Goal: Communication & Community: Answer question/provide support

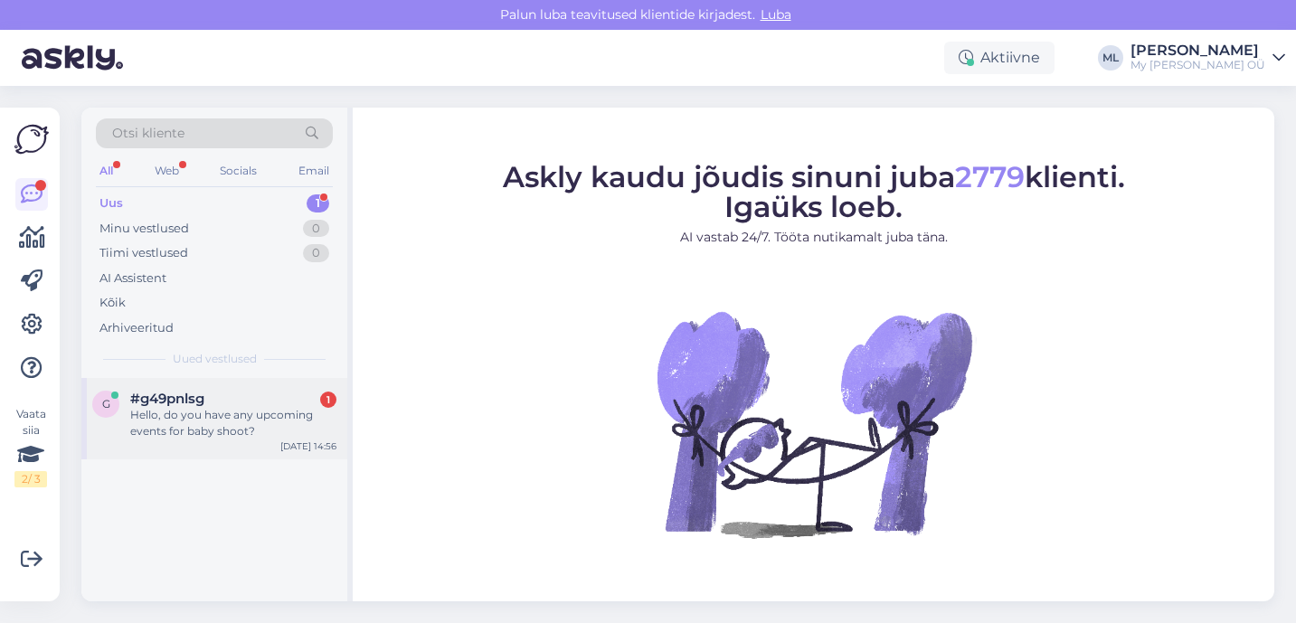
click at [188, 398] on span "#g49pnlsg" at bounding box center [167, 399] width 74 height 16
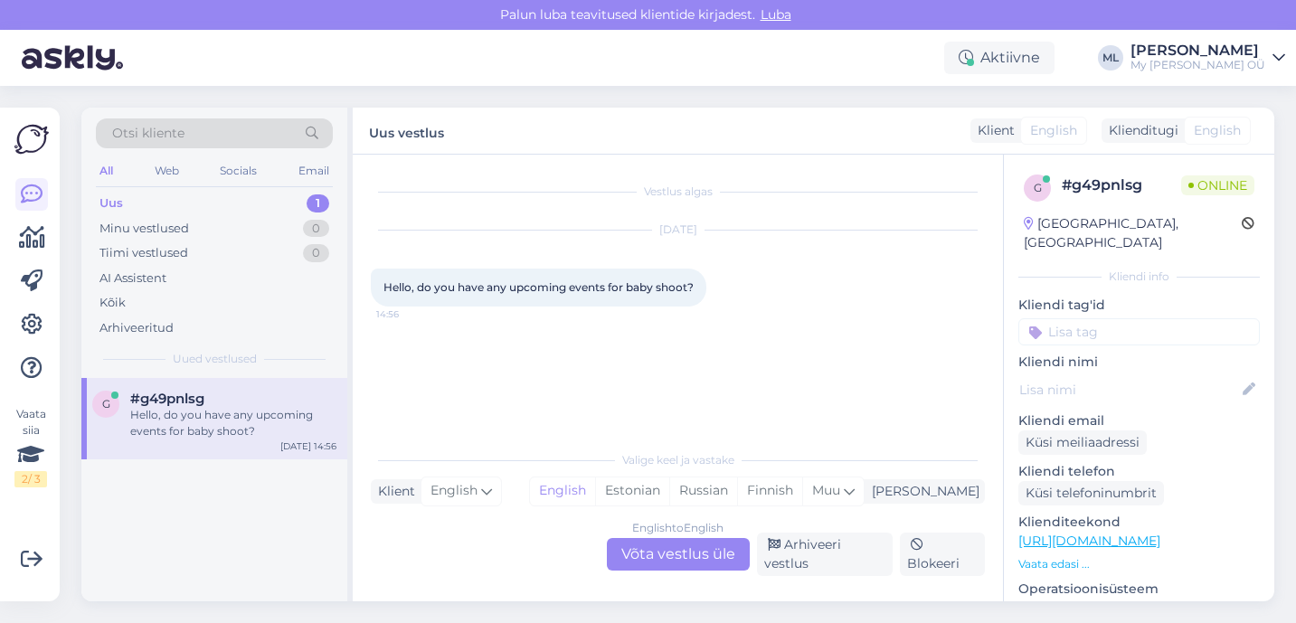
click at [640, 554] on div "English to English Võta vestlus üle" at bounding box center [678, 554] width 143 height 33
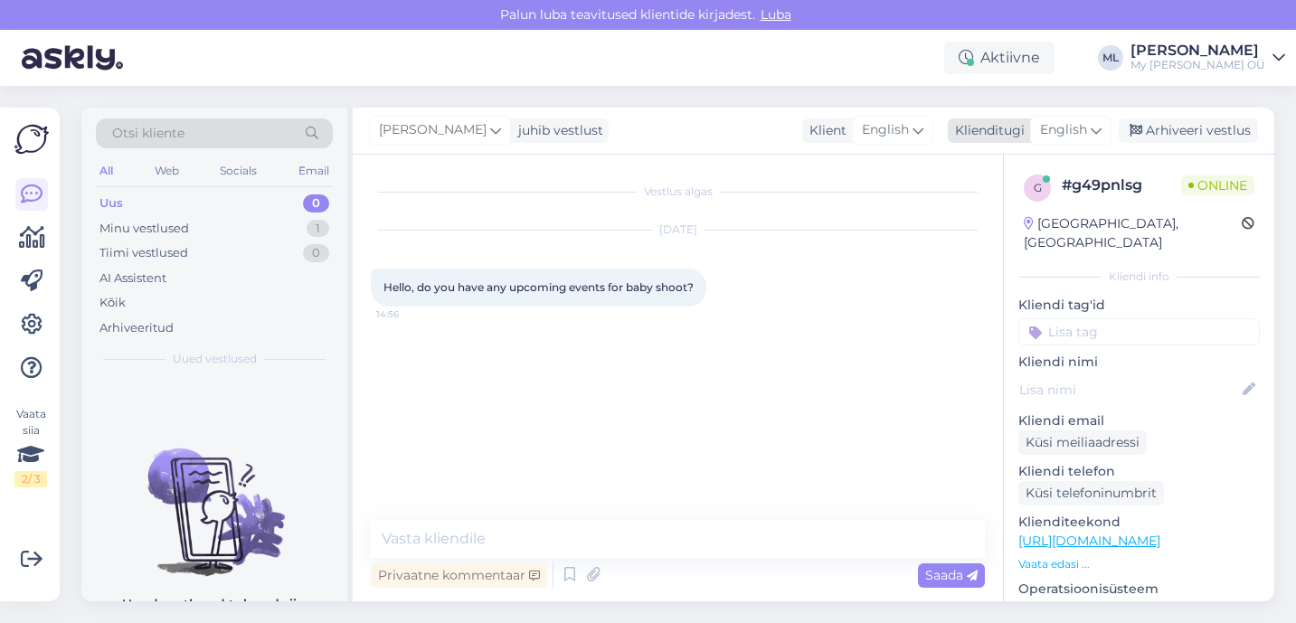
click at [1076, 131] on span "English" at bounding box center [1063, 130] width 47 height 20
type input "est"
click at [988, 215] on link "Estonian" at bounding box center [1030, 210] width 199 height 29
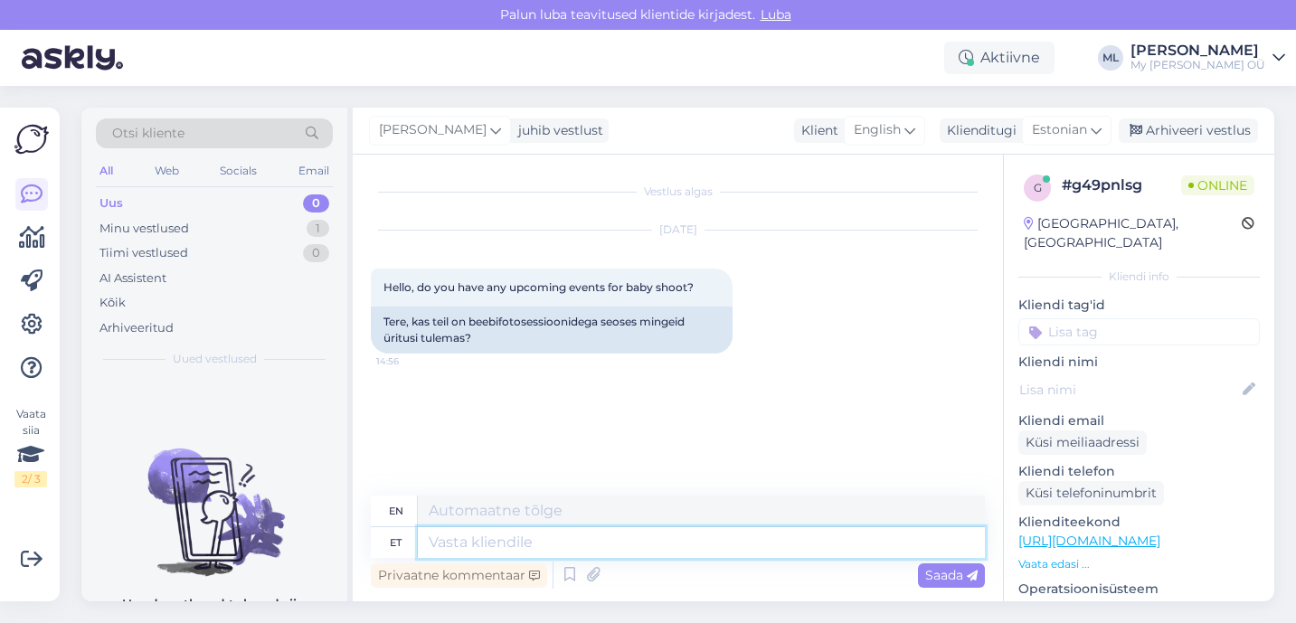
click at [537, 542] on textarea at bounding box center [701, 542] width 567 height 31
type textarea "Tere!"
type textarea "Hello!"
type textarea "Tere! Hetkel e"
type textarea "Hello! Currently"
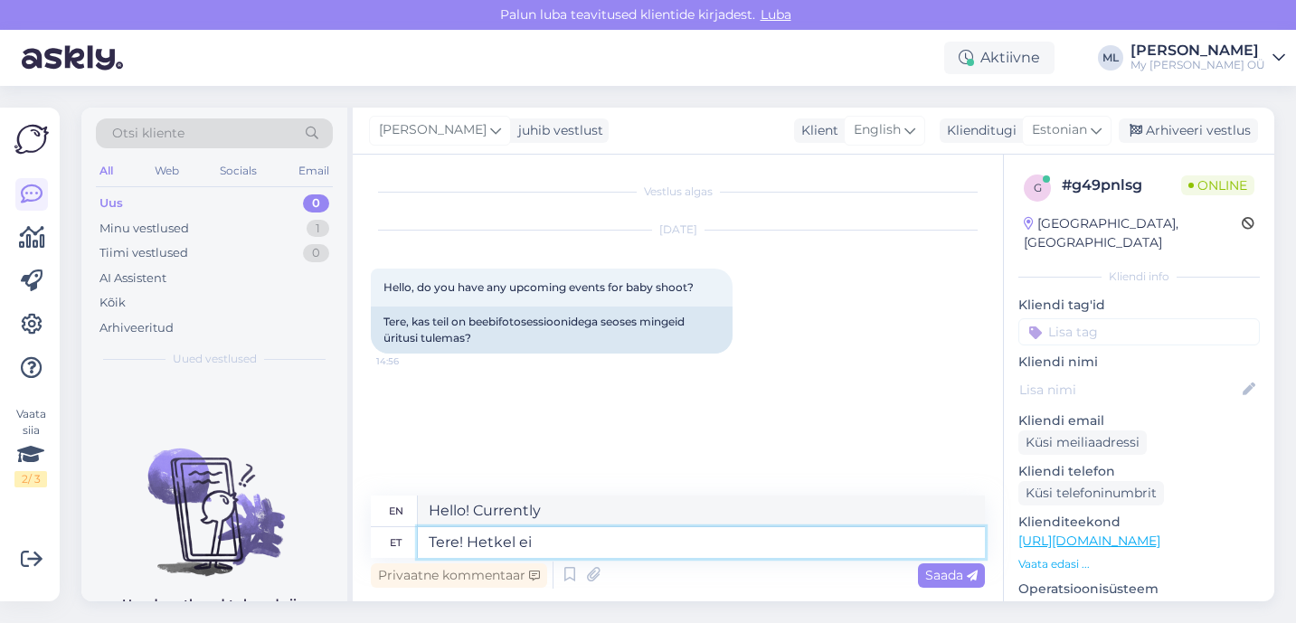
type textarea "Tere! Hetkel ei"
type textarea "Hello! Not at the moment"
type textarea "Tere! Hetkel ei ole"
type textarea "Hello! Not available at the moment"
type textarea "Tere! Hetkel ei ole plaanis"
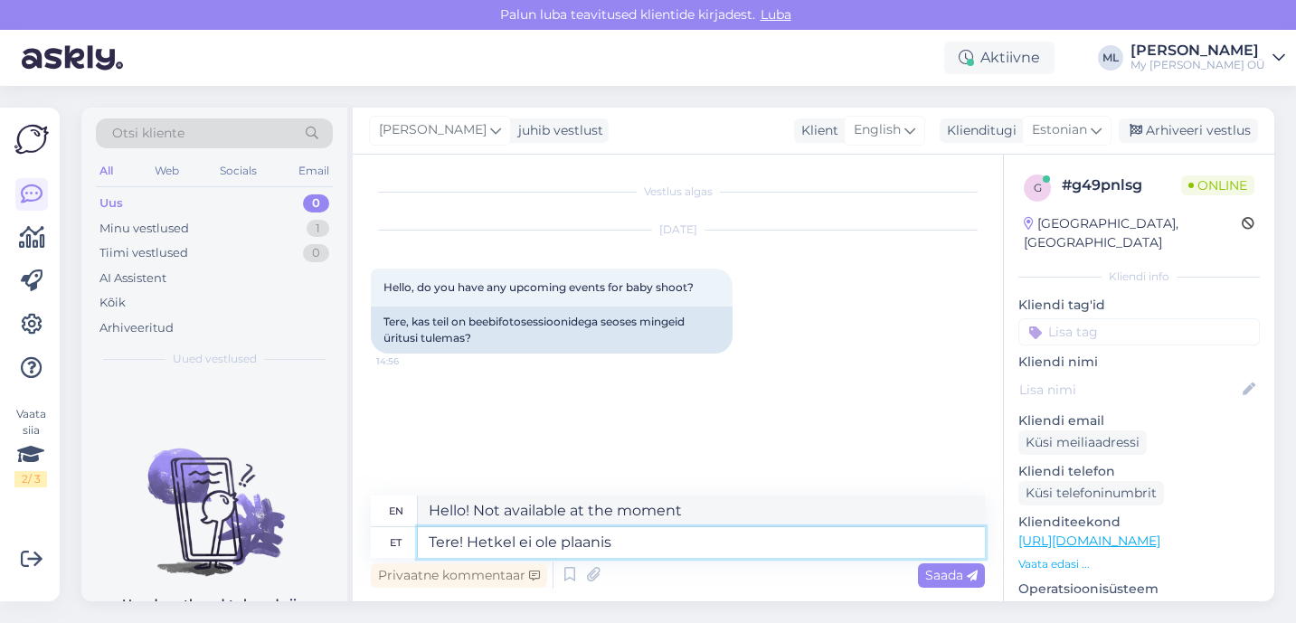
type textarea "Hello! There are no plans at the moment."
type textarea "Tere! Hetkel ei ole plaanis [PERSON_NAME] :D"
type textarea "Hello! There are no plans at the moment :D"
type textarea "Tere! Hetkel ei ole plaanis [PERSON_NAME]"
type textarea "Hello! There are no plans at the moment."
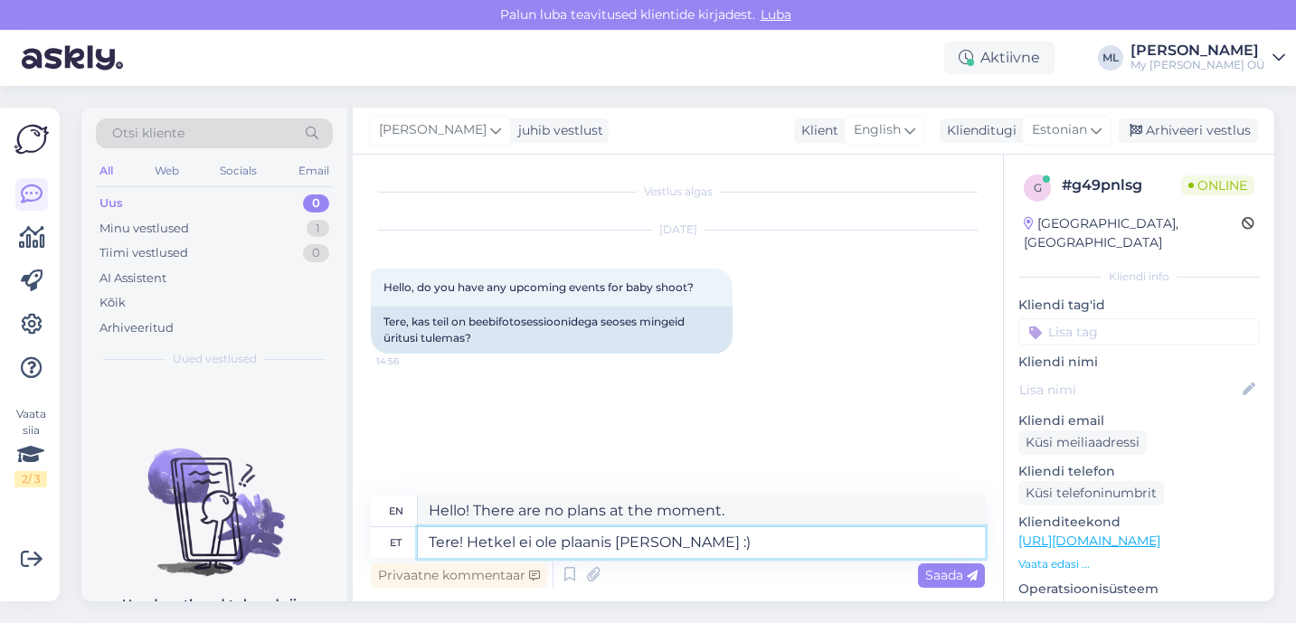
type textarea "Tere! Hetkel ei ole plaanis [PERSON_NAME] :)"
type textarea "Hi! There are no plans at the moment :)"
type textarea "Tere! Hetkel ei ole plaanis [PERSON_NAME] :) Kui s"
type textarea "Hello! There are no plans at the moment :) If"
type textarea "Tere! Hetkel ei ole plaanis [PERSON_NAME] :) Kui soovite"
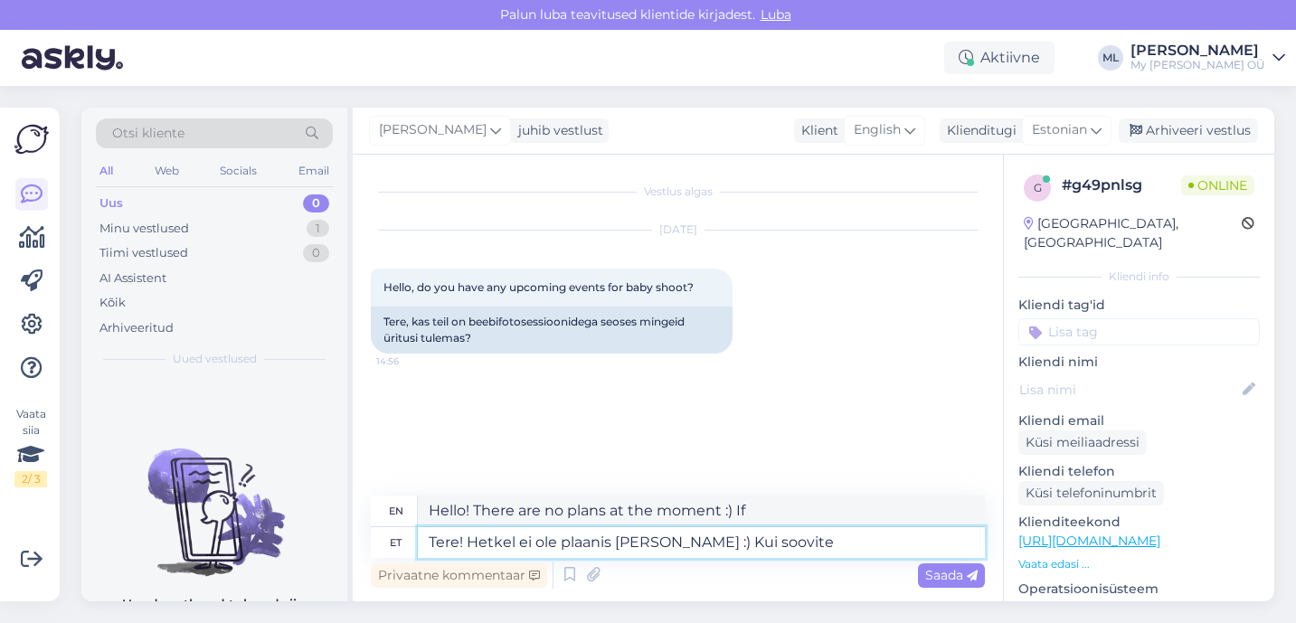
type textarea "Hello! There are no plans at the moment :) If you want"
type textarea "Tere! Hetkel ei ole plaanis [PERSON_NAME] :) Kui soovite koostööd te"
type textarea "Hello! There are no plans at the moment :) If you would like to collaborate"
type textarea "Tere! Hetkel ei ole plaanis [PERSON_NAME] :) Kui soovite koostööd teha, si"
type textarea "Hello! There are no plans at the moment :) If you would like to collaborate,"
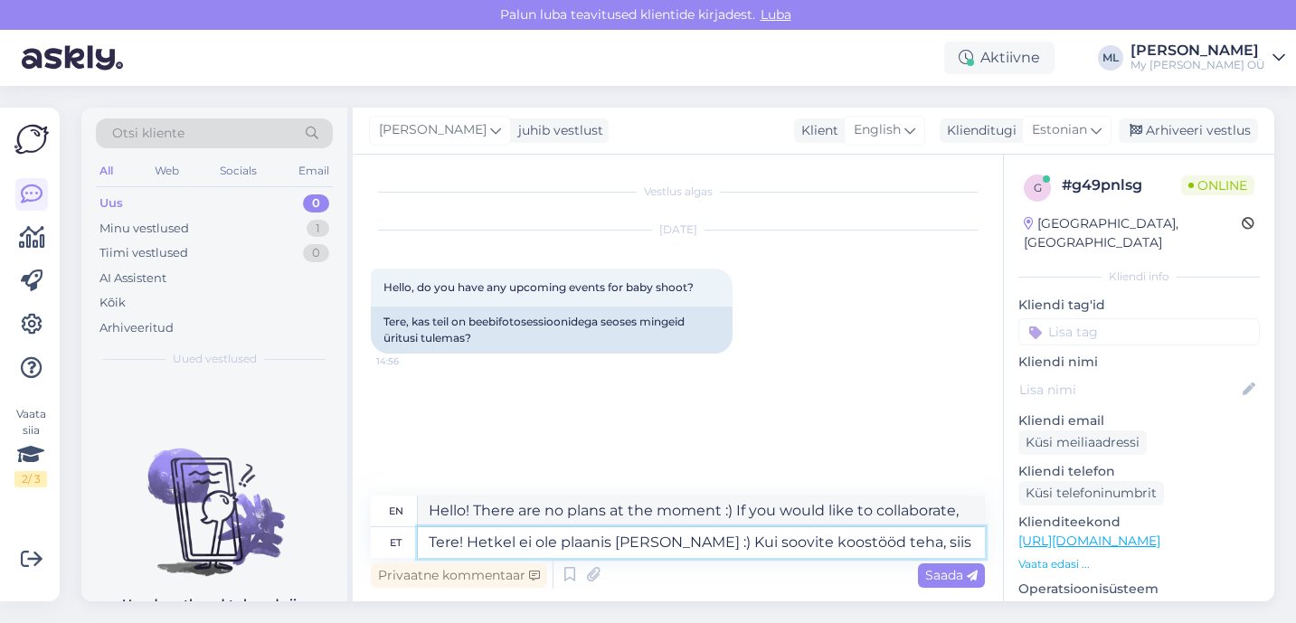
type textarea "Tere! Hetkel ei ole plaanis [PERSON_NAME] :) Kui soovite koostööd teha, siis"
type textarea "Hello! There are no plans at the moment :) If you would like to collaborate, th…"
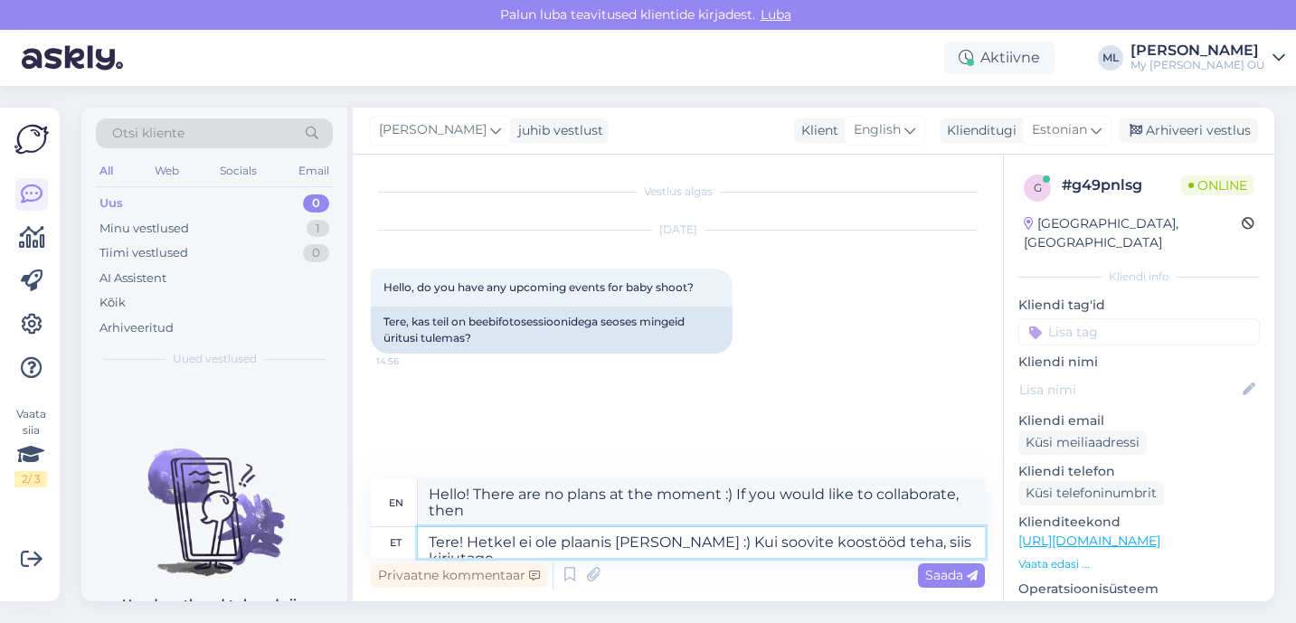
type textarea "Tere! Hetkel ei ole plaanis [PERSON_NAME] :) Kui soovite koostööd teha, siis ki…"
type textarea "Hello! There are no plans at the moment :) If you would like to collaborate, pl…"
type textarea "Tere! Hetkel ei ole plaanis [PERSON_NAME] :) Kui soovite koostööd teha, siis ki…"
type textarea "Hello! There are no plans at the moment :) If you would like to collaborate, pl…"
type textarea "Tere! Hetkel ei ole plaanis [PERSON_NAME] :) Kui soovite koostööd teha, siis ki…"
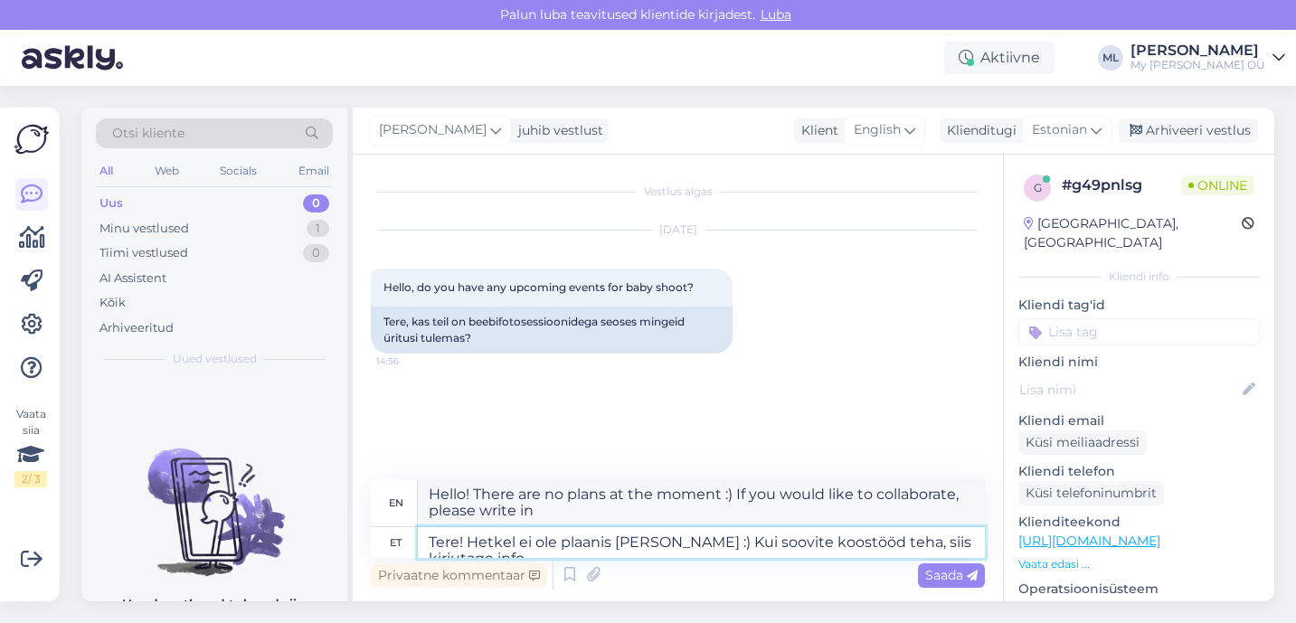
type textarea "Hello! There are no plans at the moment :) If you would like to collaborate, pl…"
type textarea "Tere! Hetkel ei ole plaanis [PERSON_NAME] :) Kui soovite koostööd teha, siis ki…"
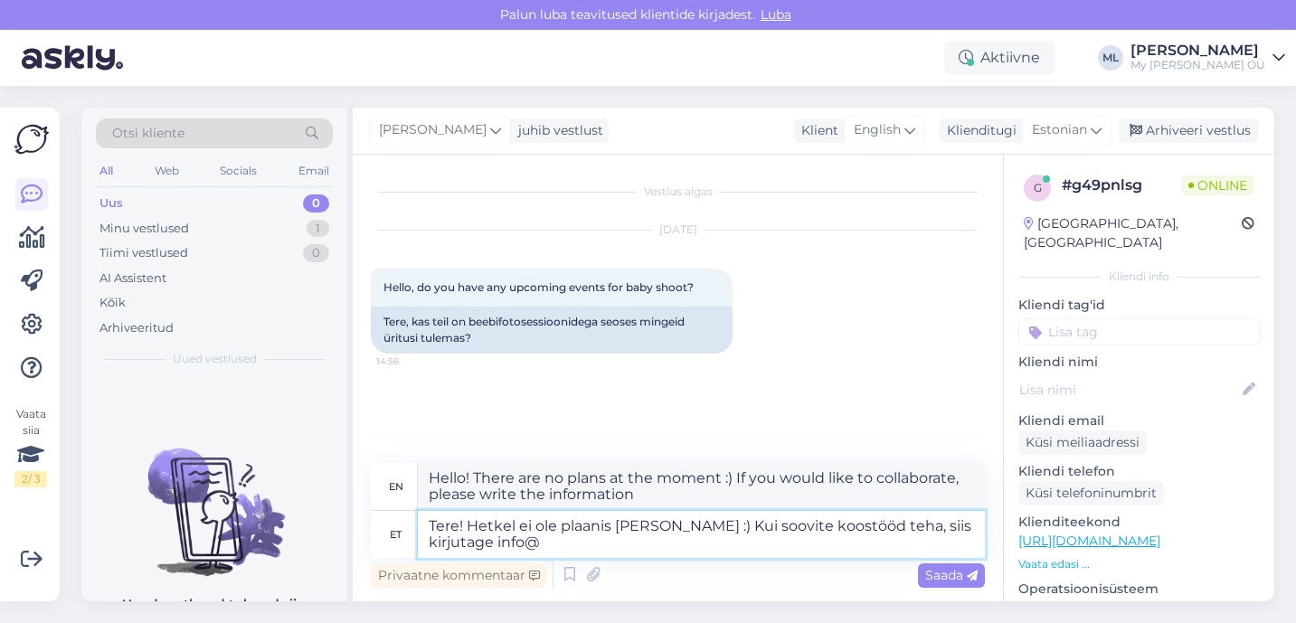
type textarea "Hello! There are no plans at the moment :) If you would like to collaborate, pl…"
type textarea "Tere! Hetkel ei ole plaanis [PERSON_NAME] :) Kui soovite koostööd teha, siis ki…"
type textarea "Hello! There are no plans at the moment :) If you would like to collaborate, pl…"
type textarea "Tere! Hetkel ei ole plaanis [PERSON_NAME] :) Kui soovite koostööd teha, siis ki…"
type textarea "Hello! There are no plans at the moment :) If you would like to collaborate, pl…"
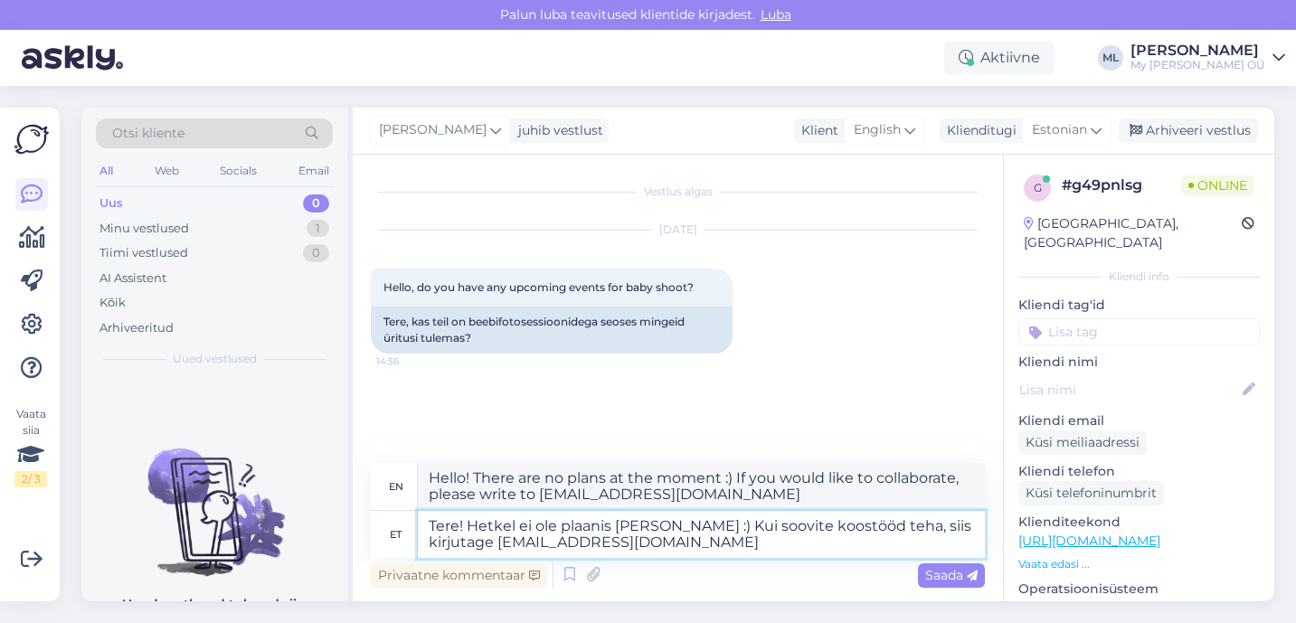
click at [848, 528] on textarea "Tere! Hetkel ei ole plaanis [PERSON_NAME] :) Kui soovite koostööd teha, siis ki…" at bounding box center [701, 534] width 567 height 47
click at [945, 526] on textarea "Tere! Hetkel ei ole plaanis [PERSON_NAME] :) Kui soovite koostööd teha, siis ki…" at bounding box center [701, 534] width 567 height 47
type textarea "Tere! Hetkel ei ole plaanis [PERSON_NAME] :) Kui soovite koostööd teha, siis [E…"
type textarea "Hello! There are no plans at the moment :) If you would like to collaborate, pl…"
type textarea "Tere! Hetkel ei ole plaanis [PERSON_NAME] :) Kui soovite koostööd teha, siis sa…"
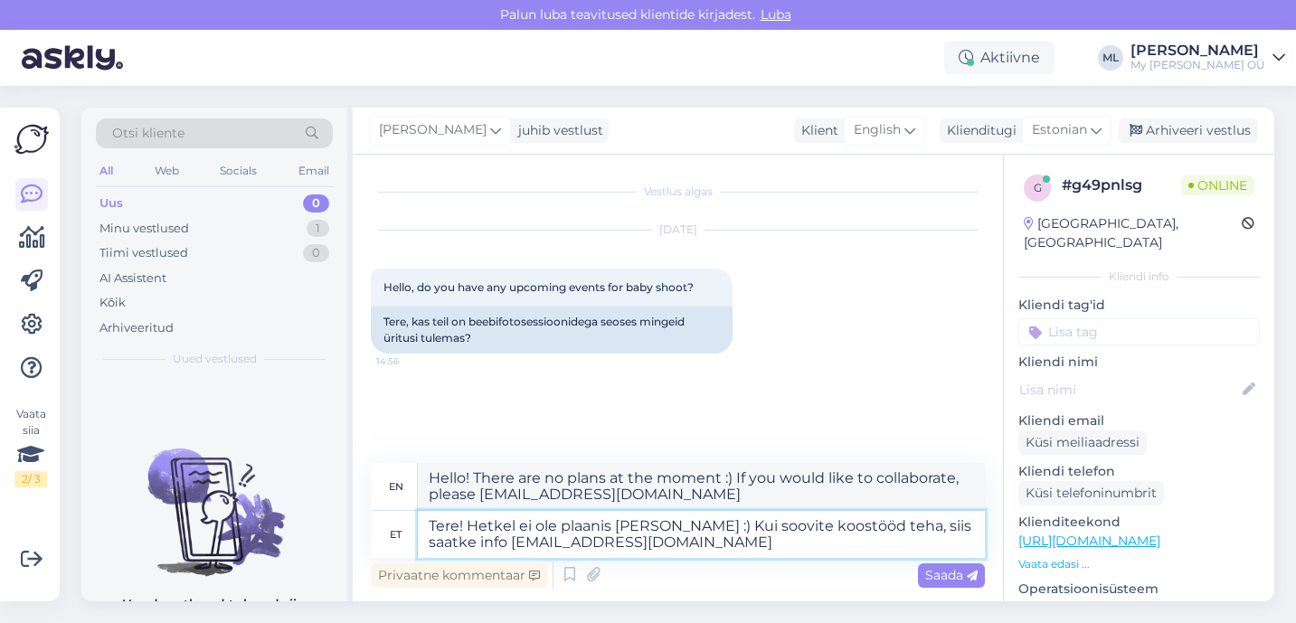
type textarea "Hello! There are no plans at the moment :) If you would like to collaborate, pl…"
type textarea "Tere! Hetkel ei ole plaanis [PERSON_NAME] :) Kui soovite koostööd teha, siis sa…"
type textarea "Hello! There are no plans at the moment :) If you would like to collaborate, pl…"
click at [652, 525] on textarea "Tere! Hetkel ei ole plaanis [PERSON_NAME] :) Kui soovite koostööd teha, siis sa…" at bounding box center [701, 534] width 567 height 47
type textarea "Tere! Hetkel ei ole plaanis [PERSON_NAME]. Kui soovite koostööd teha, siis saat…"
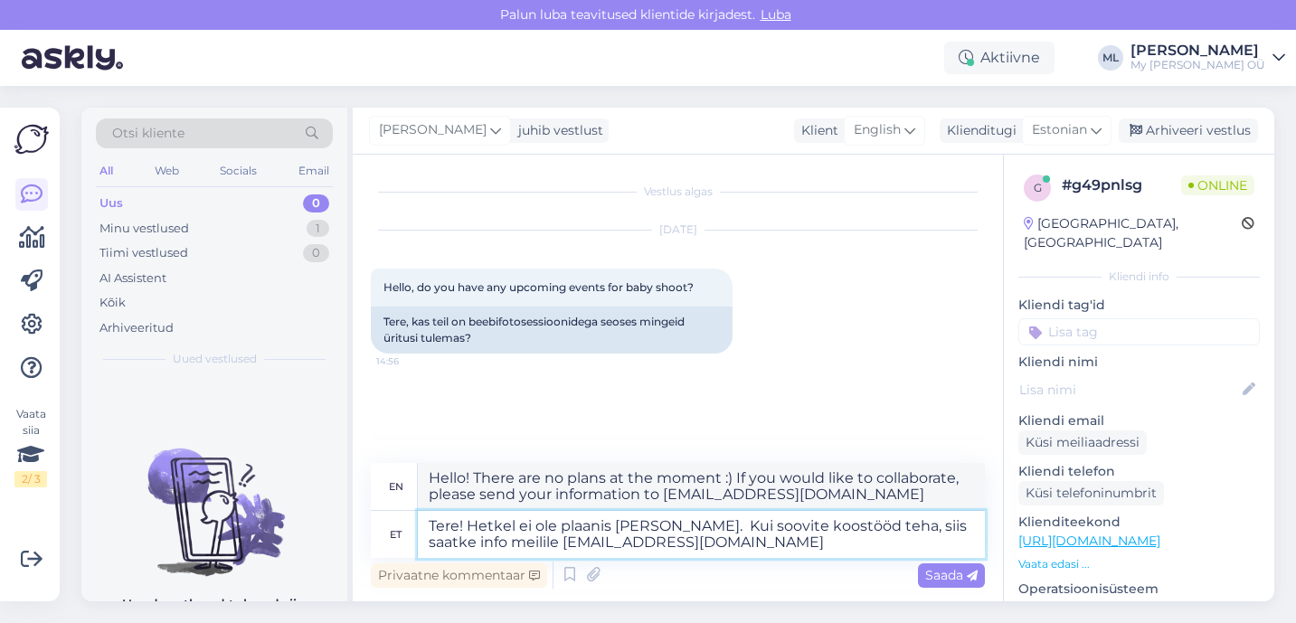
type textarea "Hello! There are no plans at the moment. If you would like to collaborate, plea…"
click at [688, 544] on textarea "Tere! Hetkel ei ole plaanis [PERSON_NAME]. Kui soovite koostööd teha, siis saat…" at bounding box center [701, 534] width 567 height 47
type textarea "Tere! Hetkel ei ole plaanis [PERSON_NAME]. Kui soovite koostööd teha, siis saat…"
type textarea "Hello! There are no plans at the moment. If you would like to collaborate, plea…"
type textarea "Tere! Hetkel ei ole plaanis [PERSON_NAME]. Kui soovite koostööd teha, siis saat…"
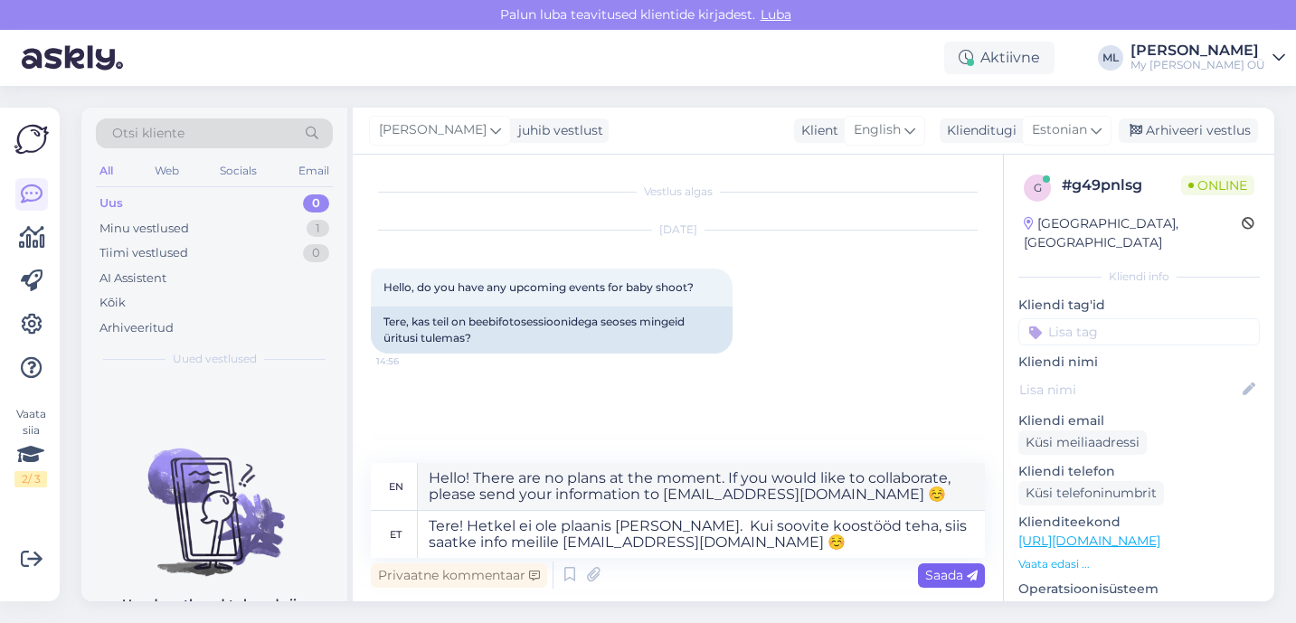
click at [944, 577] on span "Saada" at bounding box center [951, 575] width 52 height 16
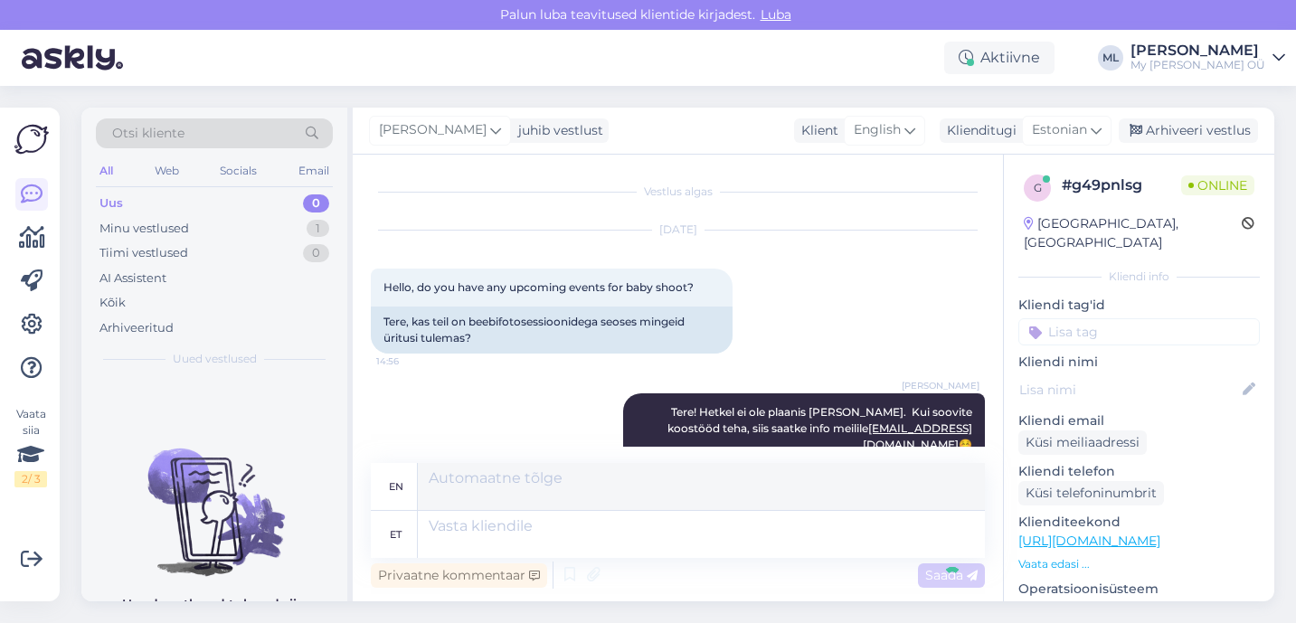
scroll to position [52, 0]
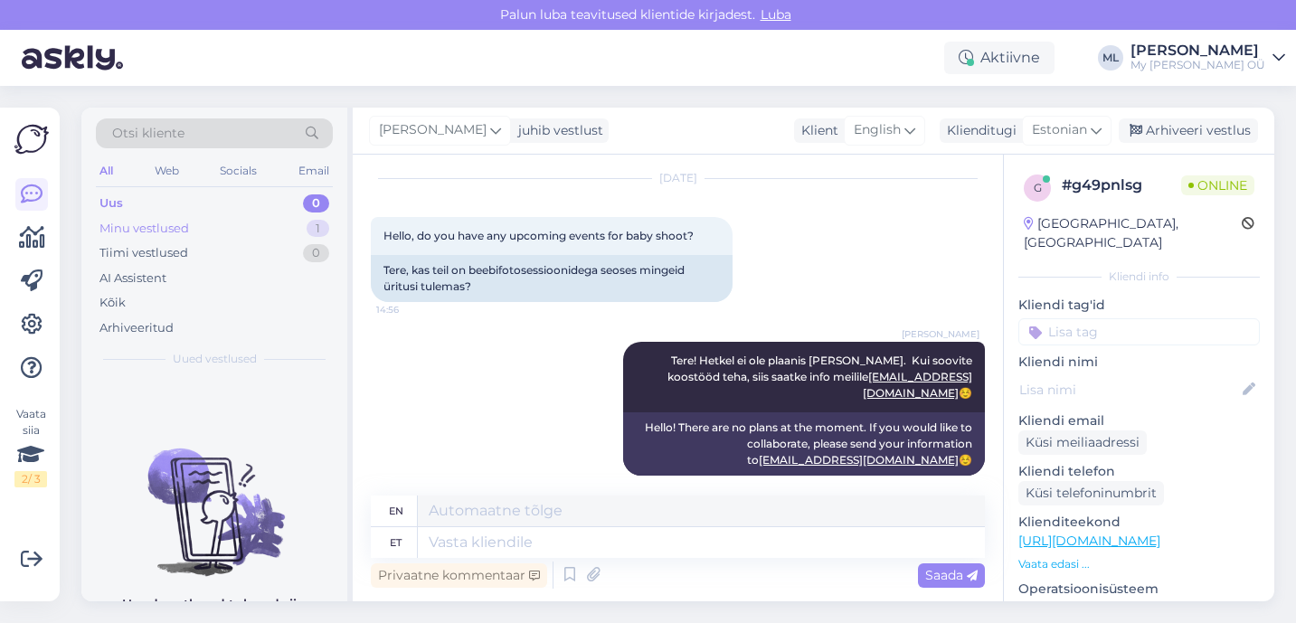
click at [130, 227] on div "Minu vestlused" at bounding box center [144, 229] width 90 height 18
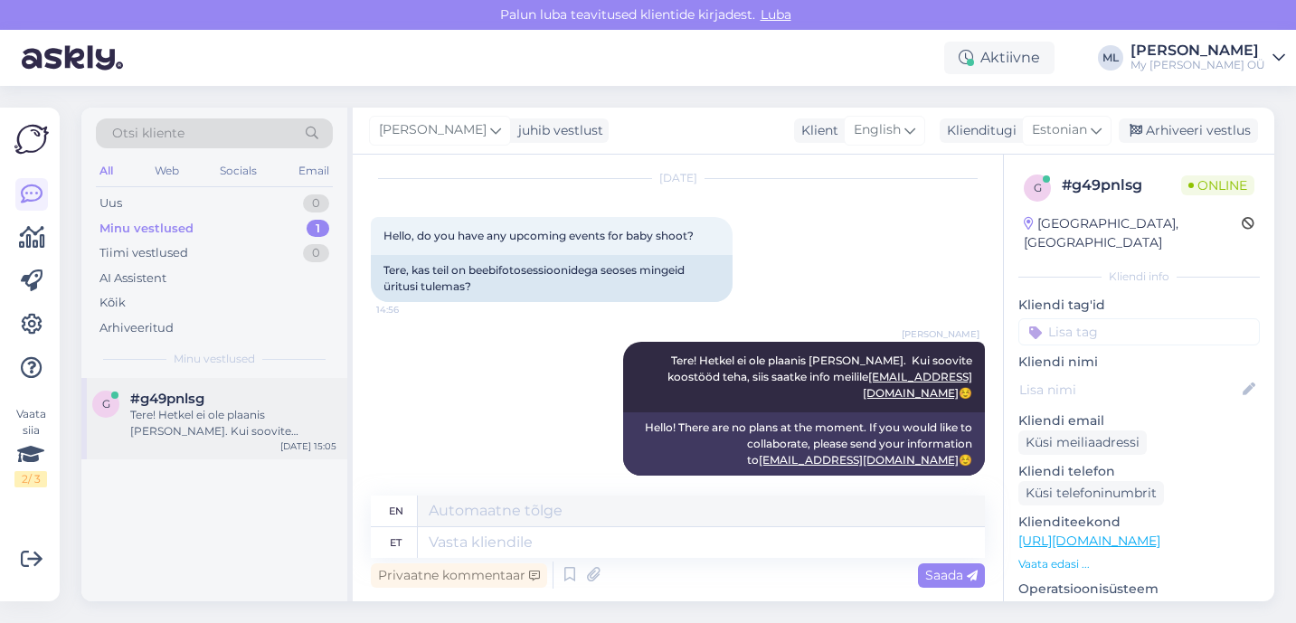
click at [182, 411] on div "Tere! Hetkel ei ole plaanis [PERSON_NAME]. Kui soovite koostööd teha, siis saat…" at bounding box center [233, 423] width 206 height 33
click at [1158, 133] on div "Arhiveeri vestlus" at bounding box center [1188, 130] width 139 height 24
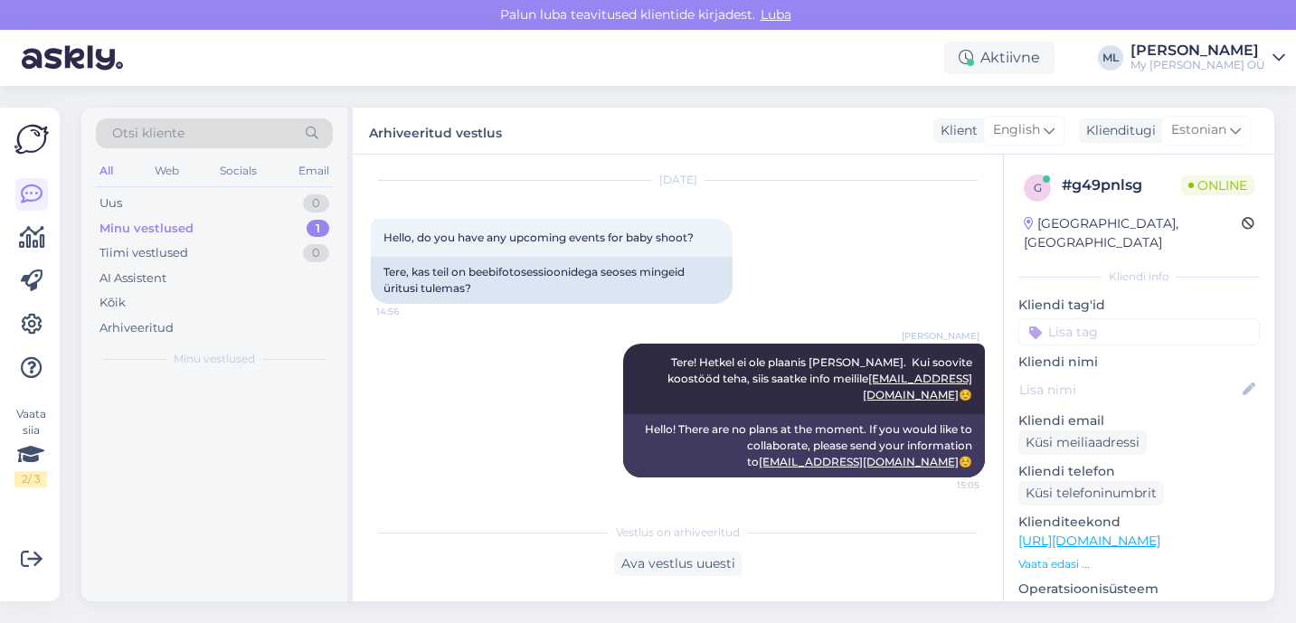
scroll to position [33, 0]
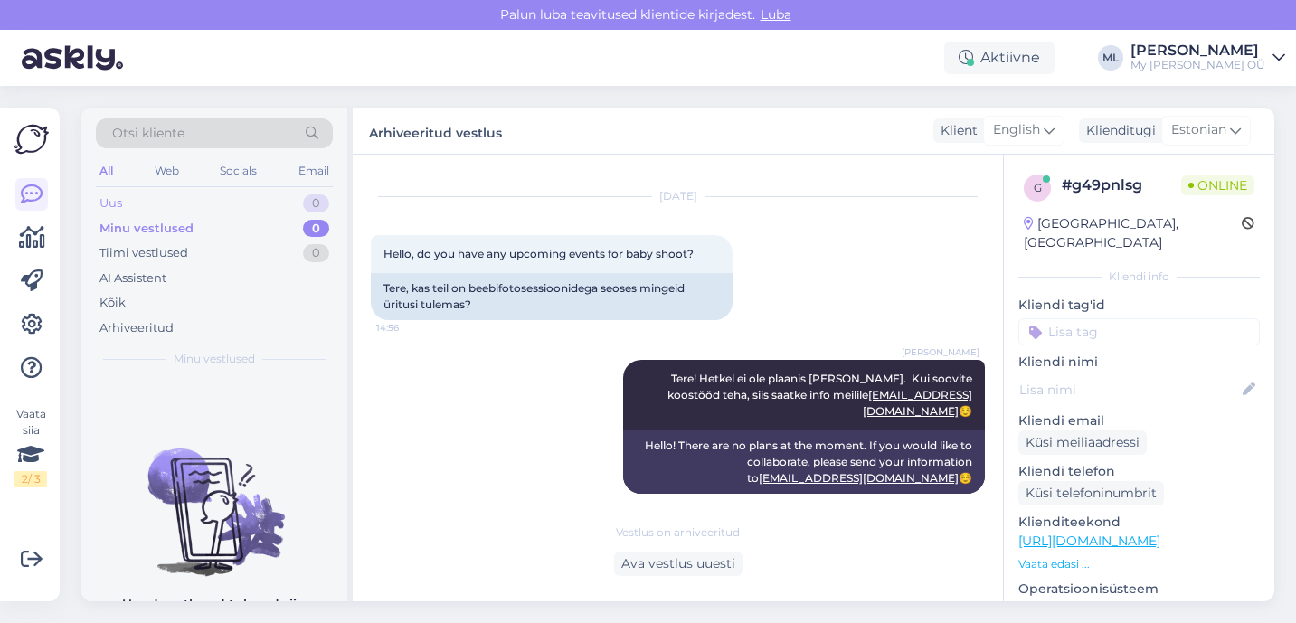
click at [185, 203] on div "Uus 0" at bounding box center [214, 203] width 237 height 25
